Goal: Task Accomplishment & Management: Manage account settings

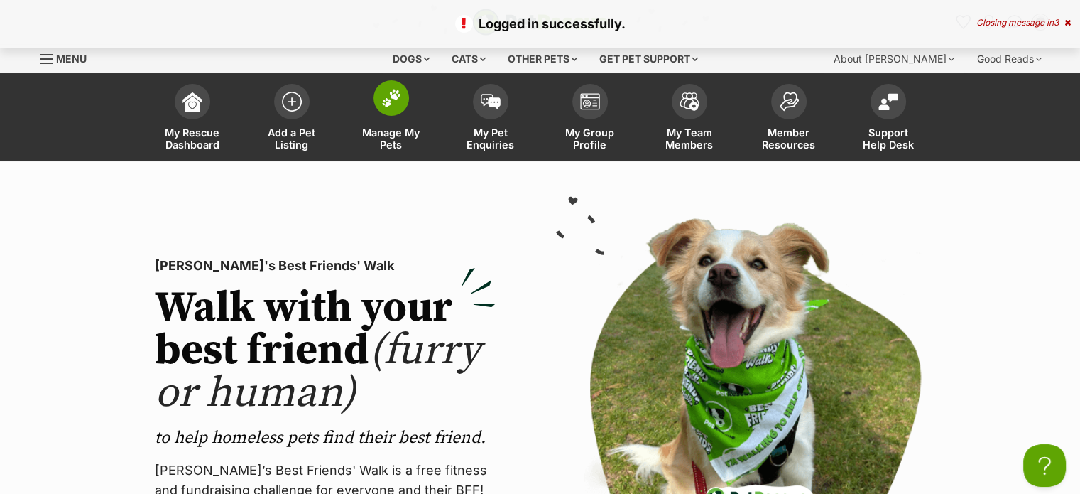
click at [392, 101] on img at bounding box center [391, 98] width 20 height 18
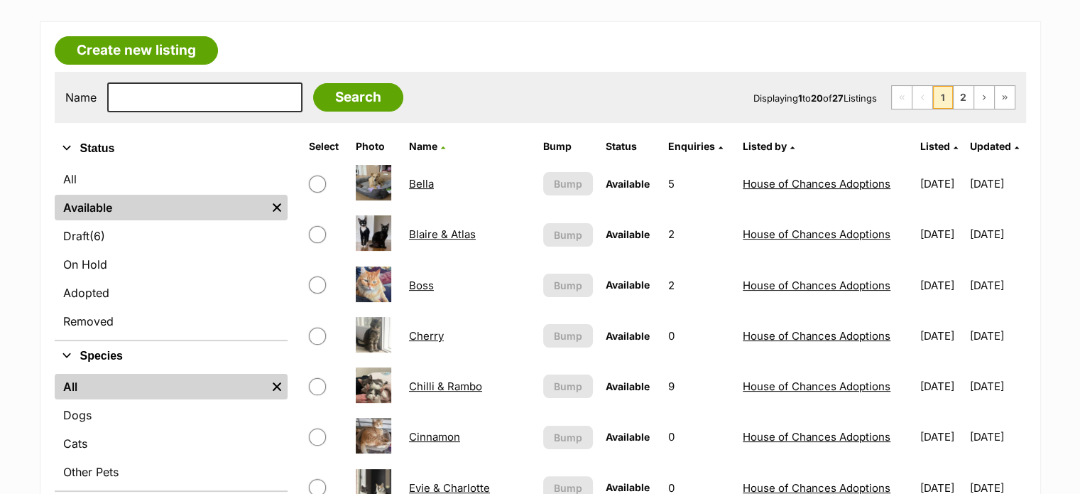
scroll to position [222, 0]
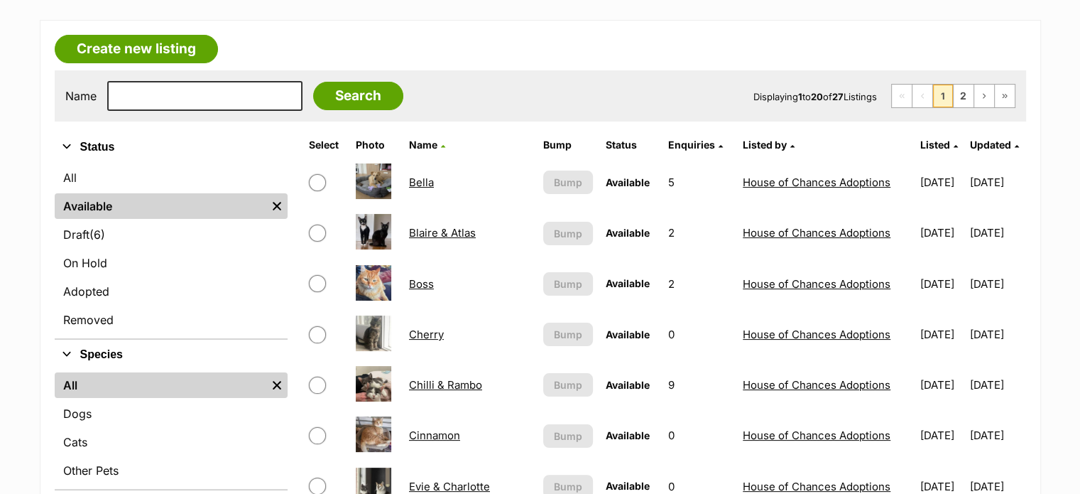
click at [420, 279] on link "Boss" at bounding box center [421, 283] width 25 height 13
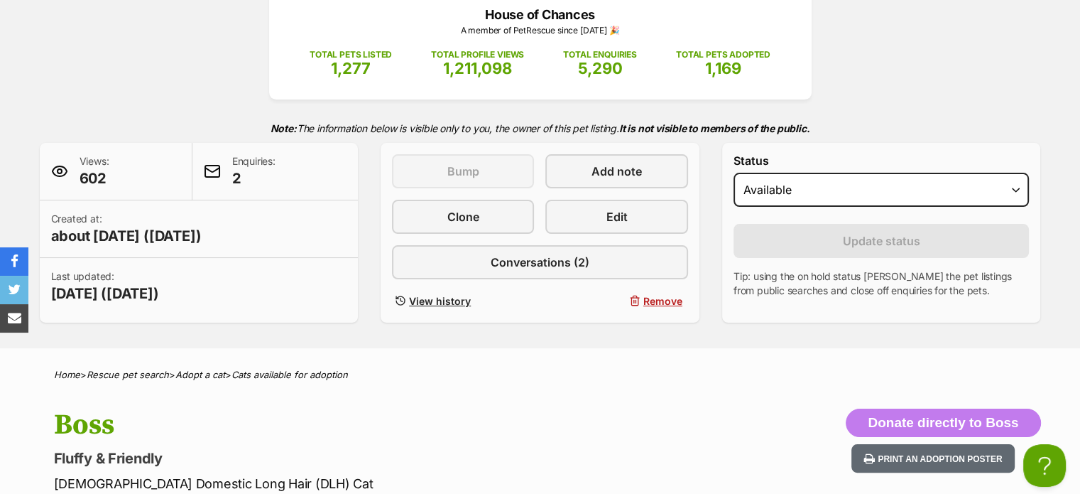
scroll to position [207, 0]
click at [857, 195] on select "Draft - not available as listing has enquires Available On hold Adopted" at bounding box center [882, 189] width 296 height 34
select select "rehomed"
click at [734, 172] on select "Draft - not available as listing has enquires Available On hold Adopted" at bounding box center [882, 189] width 296 height 34
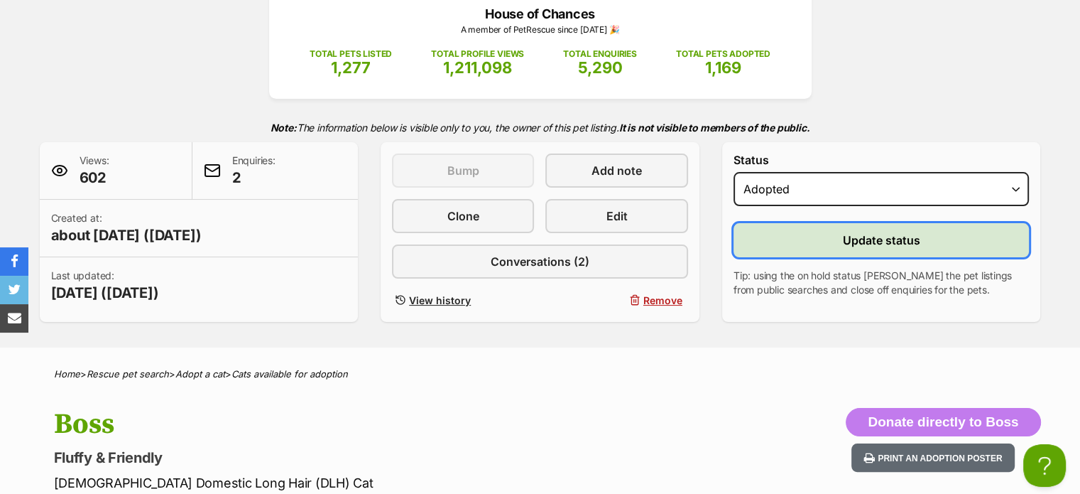
click at [875, 227] on button "Update status" at bounding box center [882, 240] width 296 height 34
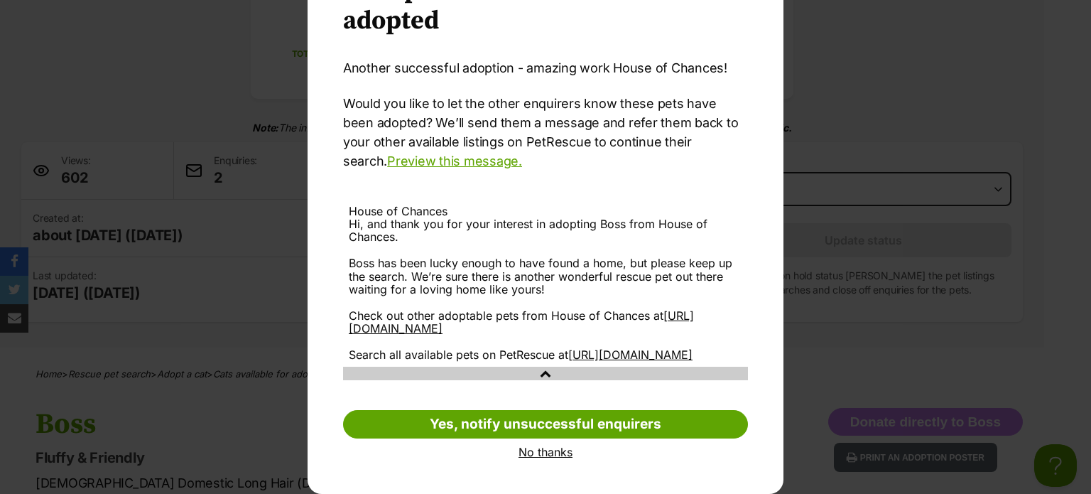
scroll to position [101, 0]
click at [533, 458] on link "No thanks" at bounding box center [545, 451] width 405 height 13
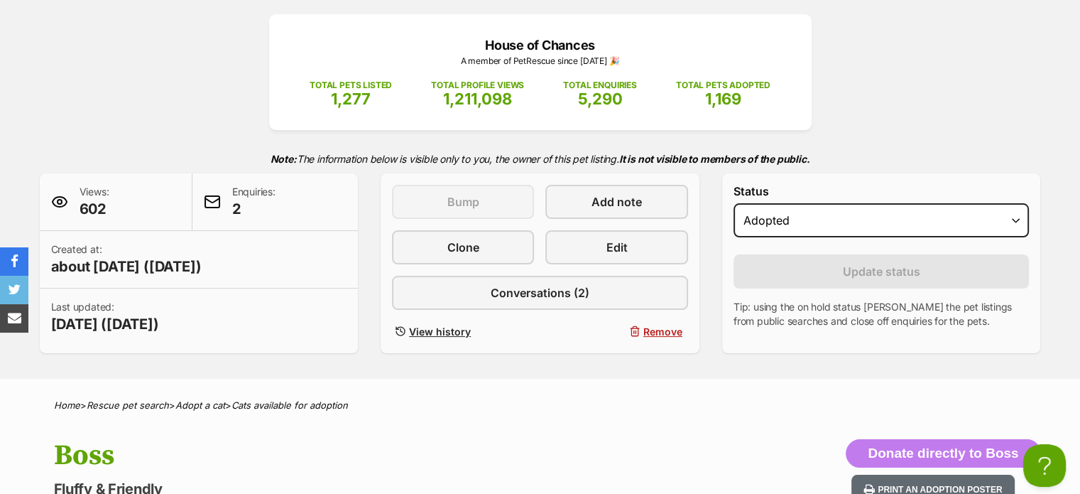
scroll to position [0, 0]
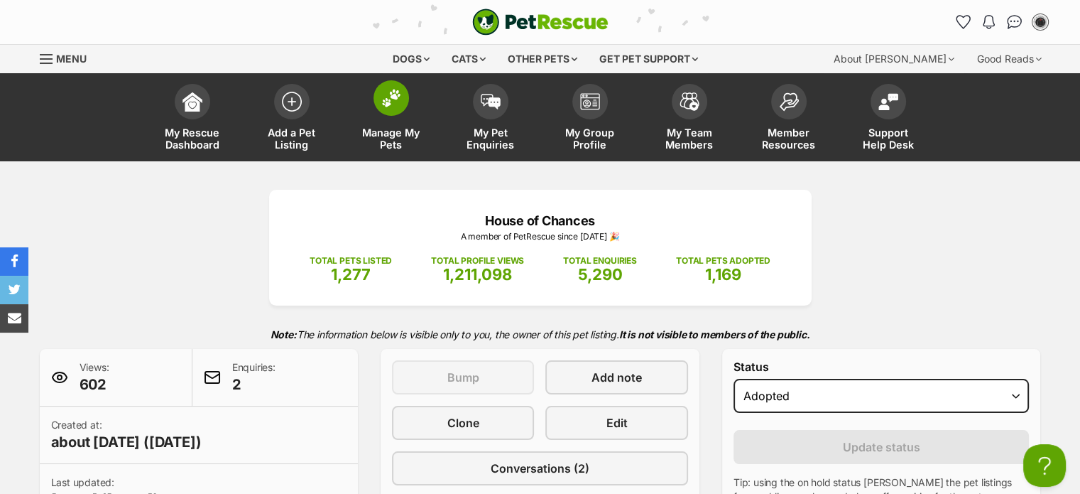
click at [410, 95] on link "Manage My Pets" at bounding box center [391, 119] width 99 height 85
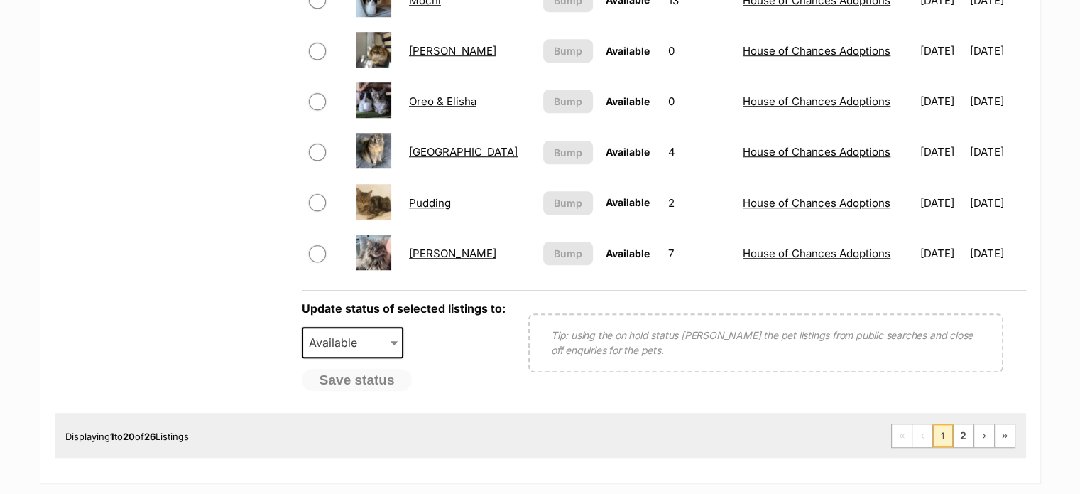
scroll to position [1113, 0]
click at [966, 425] on link "2" at bounding box center [964, 434] width 20 height 23
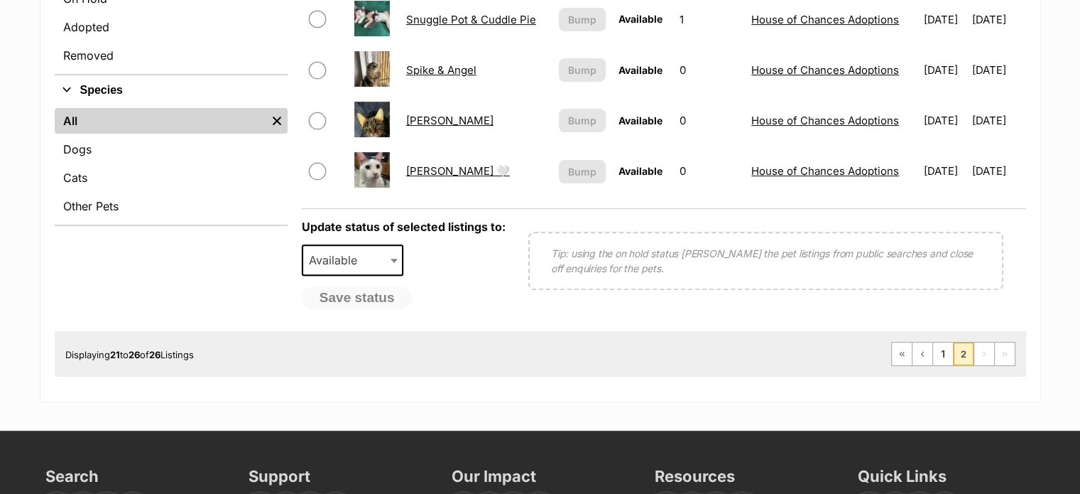
scroll to position [494, 0]
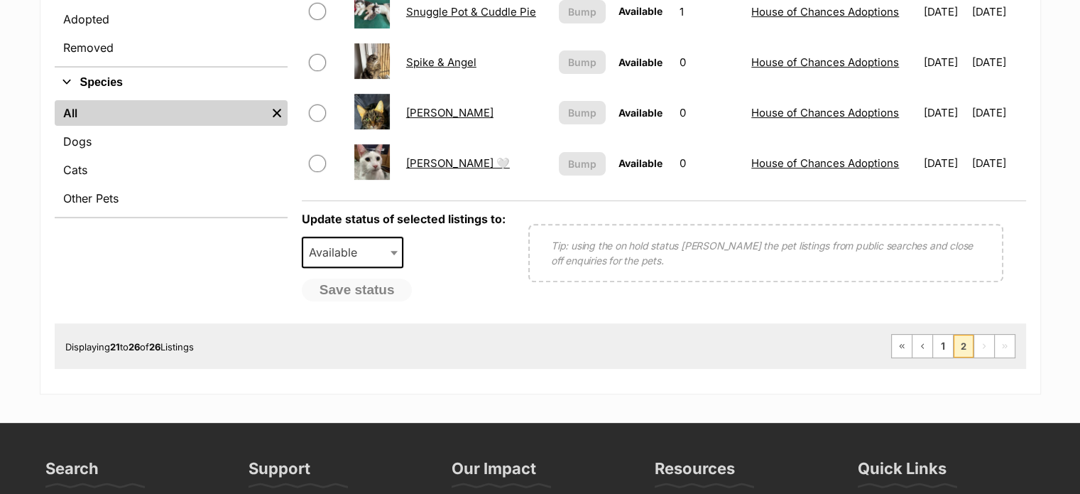
click at [951, 329] on div "Displaying 21 to 26 of 26 Listings First Page Previous Page 1 2 Next Page Last …" at bounding box center [540, 345] width 971 height 45
click at [947, 340] on link "1" at bounding box center [943, 345] width 20 height 23
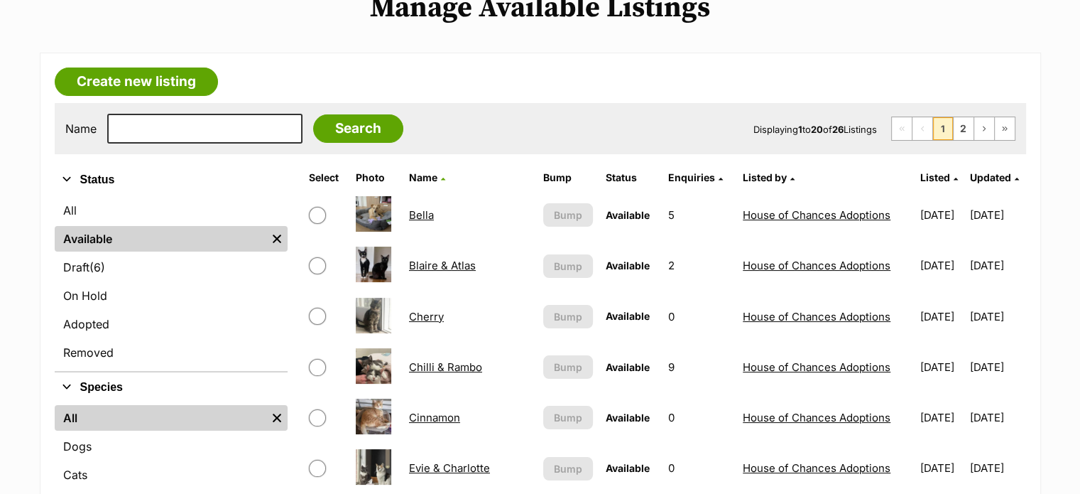
scroll to position [190, 0]
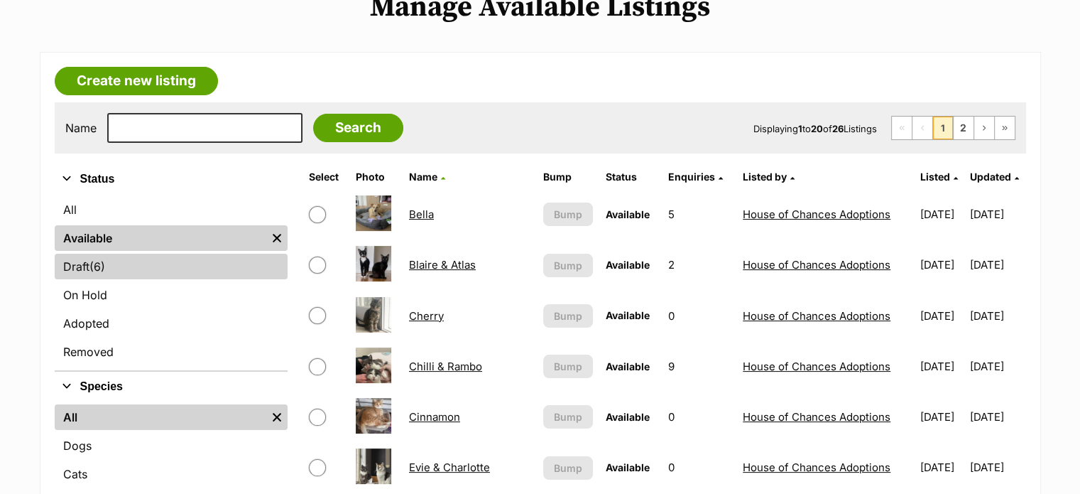
click at [133, 263] on link "Draft (6) Items" at bounding box center [171, 267] width 233 height 26
